Goal: Check status: Check status

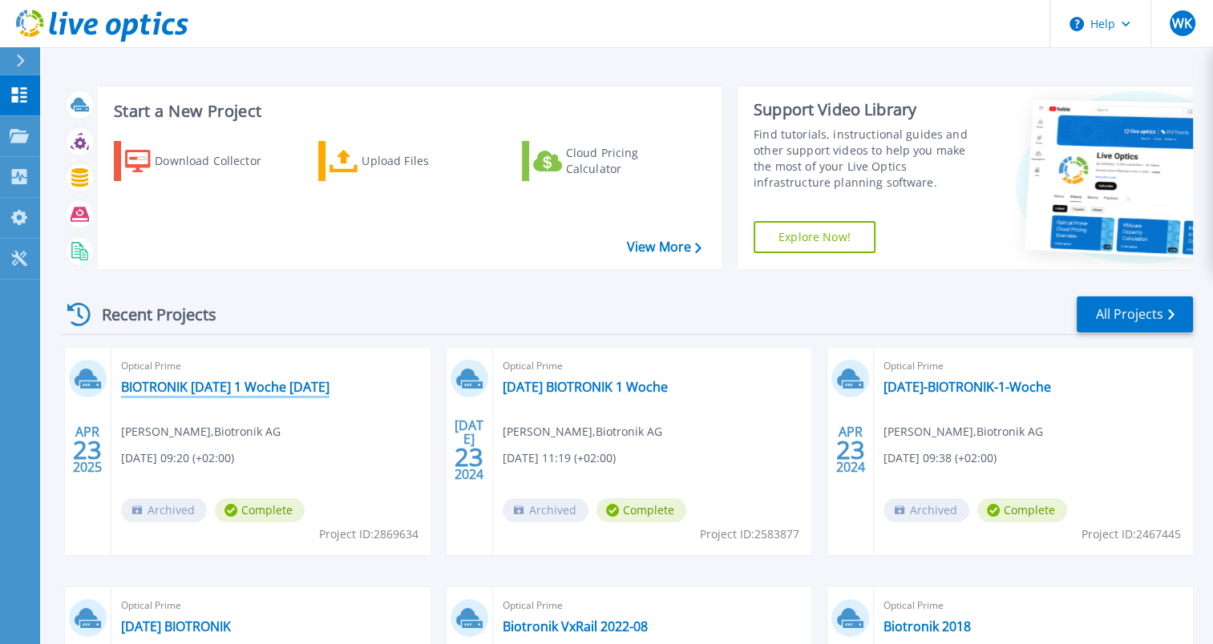
click at [269, 387] on link "BIOTRONIK [DATE] 1 Woche [DATE]" at bounding box center [225, 387] width 208 height 16
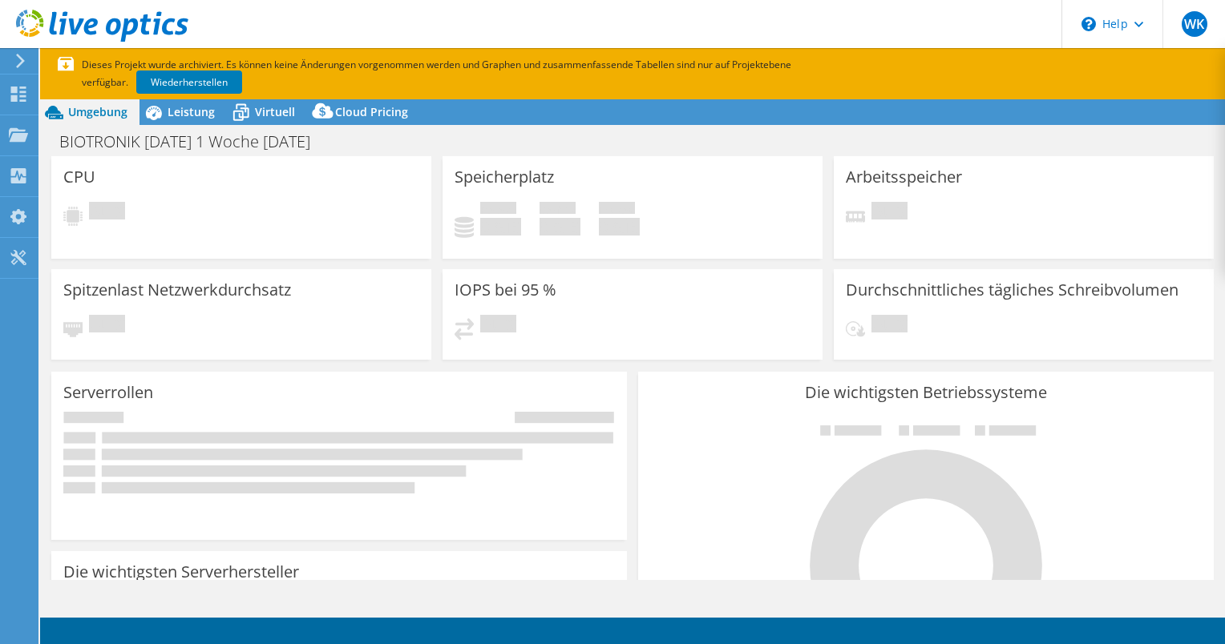
select select "EUFrankfurt"
select select "CHF"
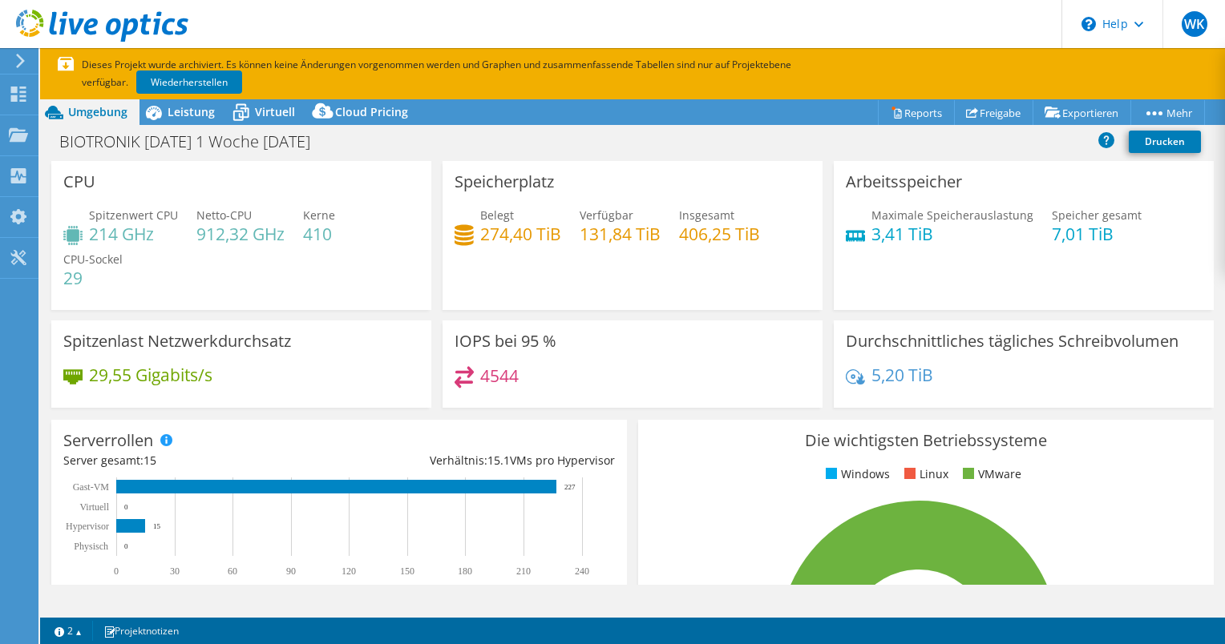
drag, startPoint x: 189, startPoint y: 111, endPoint x: 218, endPoint y: 189, distance: 83.7
click at [189, 111] on span "Leistung" at bounding box center [191, 111] width 47 height 15
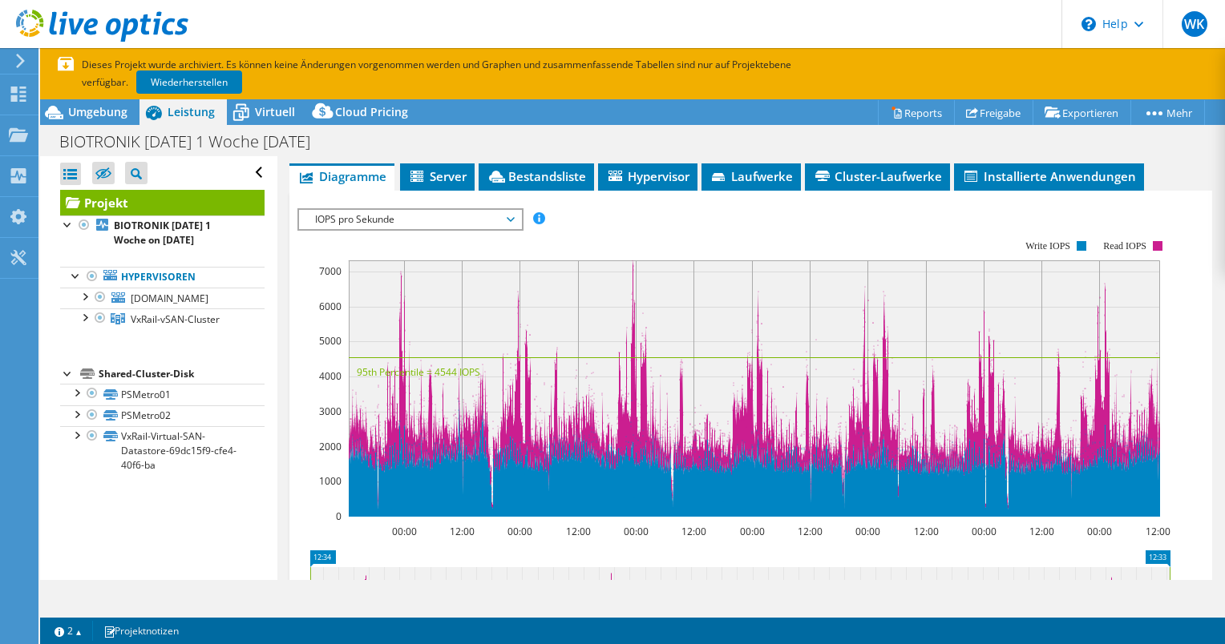
scroll to position [321, 0]
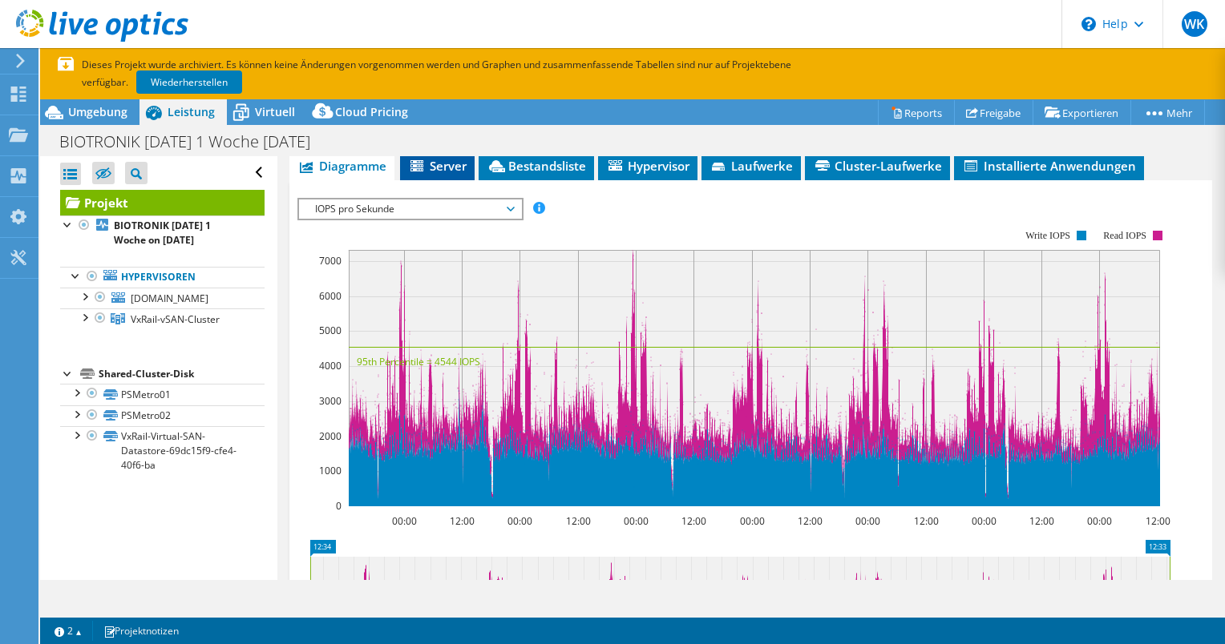
click at [452, 174] on span "Server" at bounding box center [437, 166] width 59 height 16
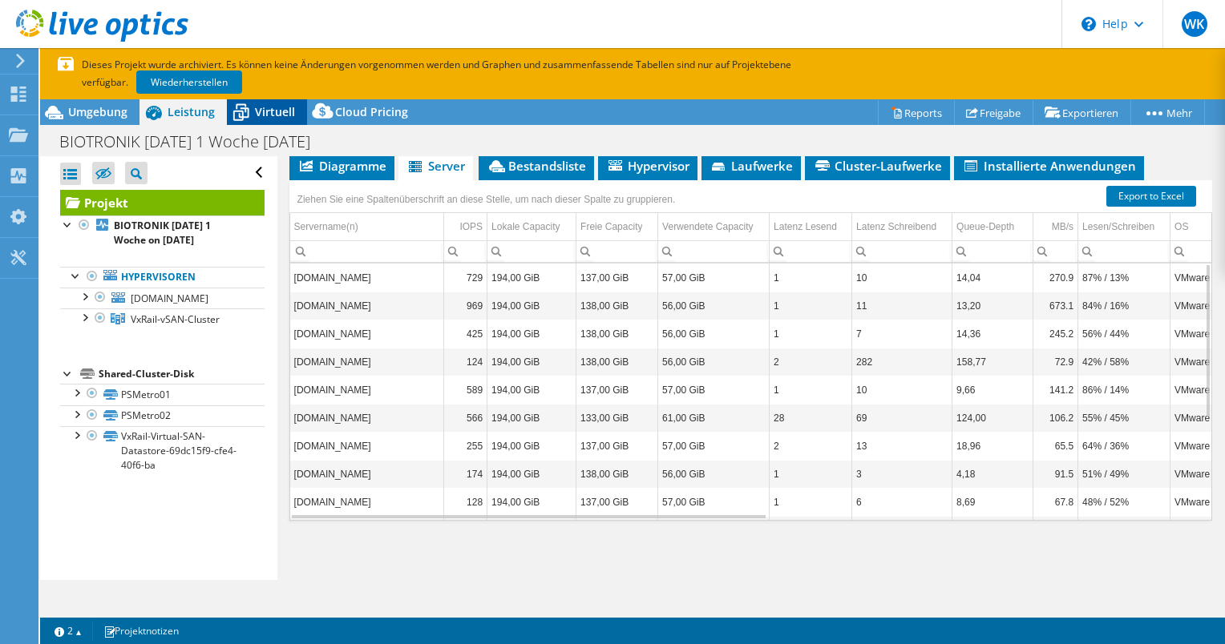
click at [257, 115] on span "Virtuell" at bounding box center [275, 111] width 40 height 15
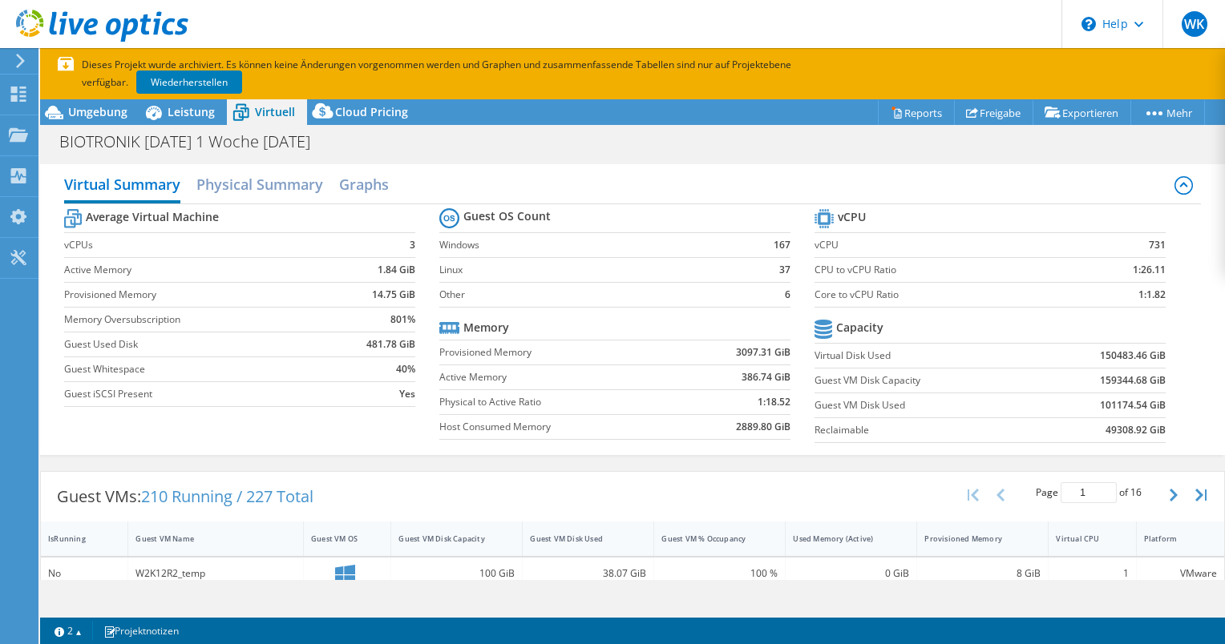
scroll to position [339, 0]
click at [355, 184] on h2 "Graphs" at bounding box center [364, 185] width 50 height 35
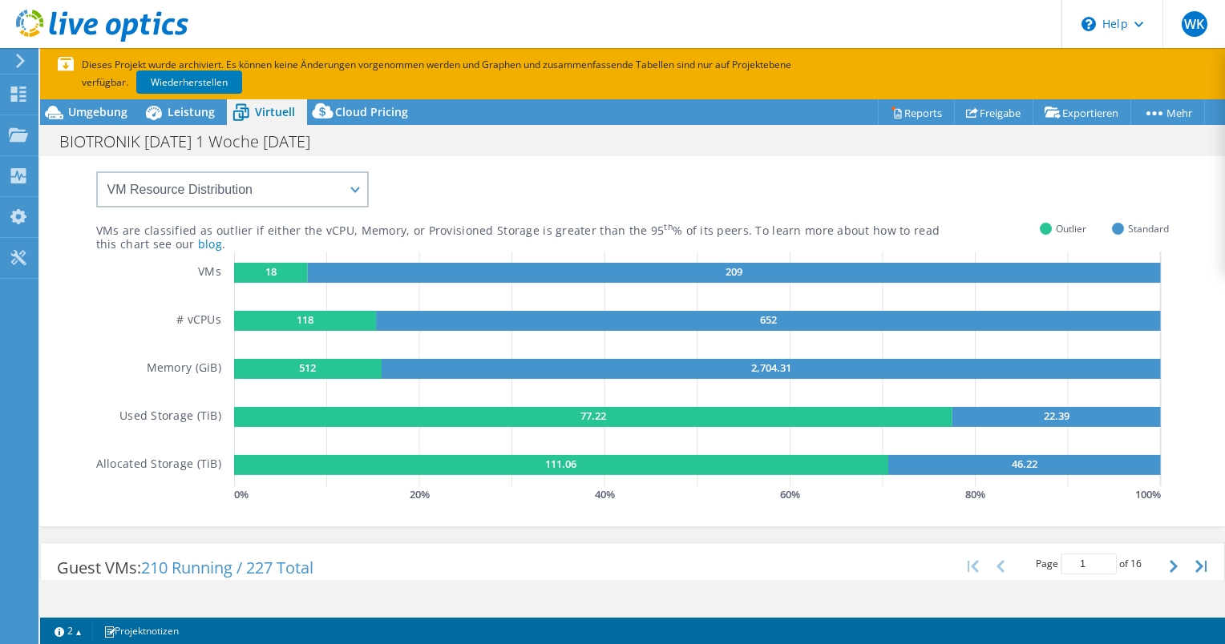
scroll to position [80, 0]
